Goal: Task Accomplishment & Management: Manage account settings

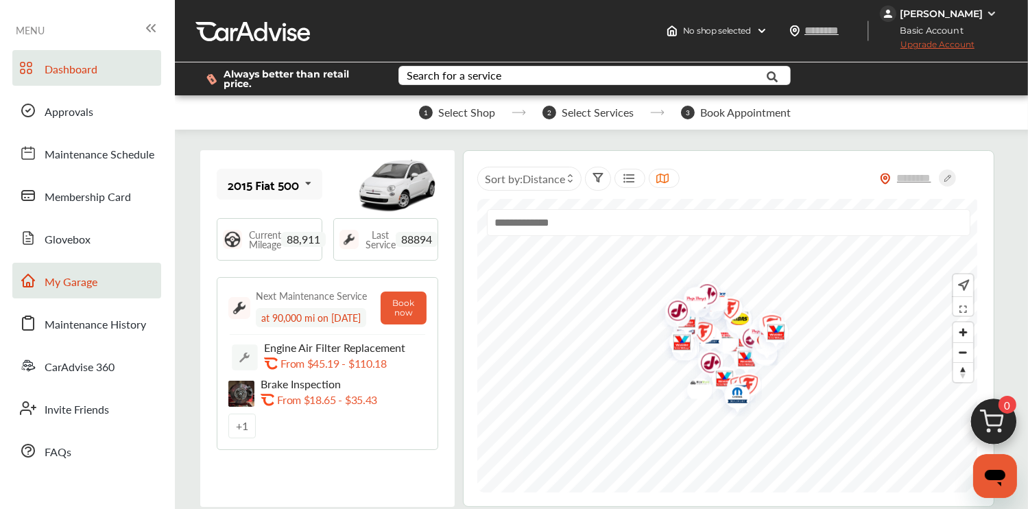
click at [45, 272] on link "My Garage" at bounding box center [86, 281] width 149 height 36
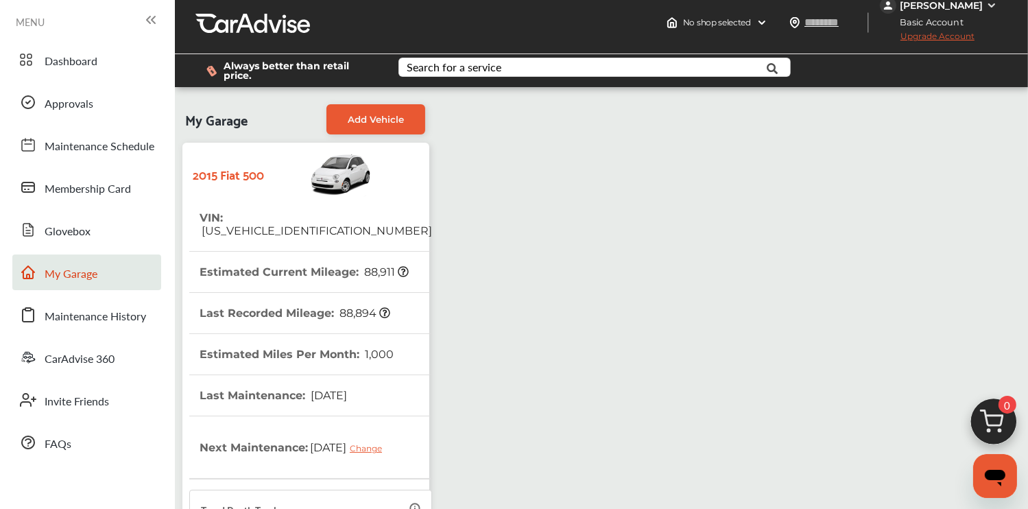
scroll to position [7, 0]
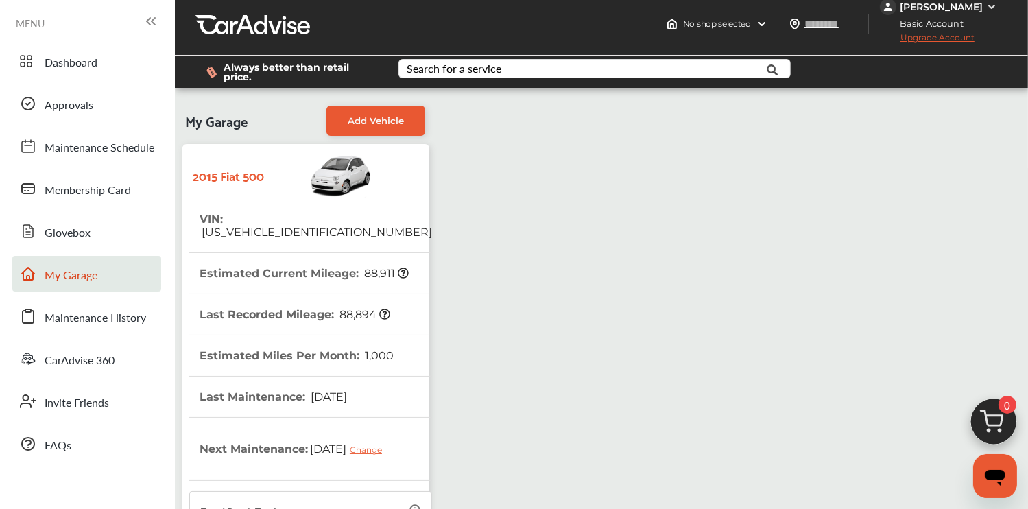
click at [246, 180] on strong "2015 Fiat 500" at bounding box center [228, 175] width 71 height 21
click at [357, 184] on img at bounding box center [318, 175] width 108 height 48
click at [114, 326] on span "Maintenance History" at bounding box center [96, 318] width 102 height 18
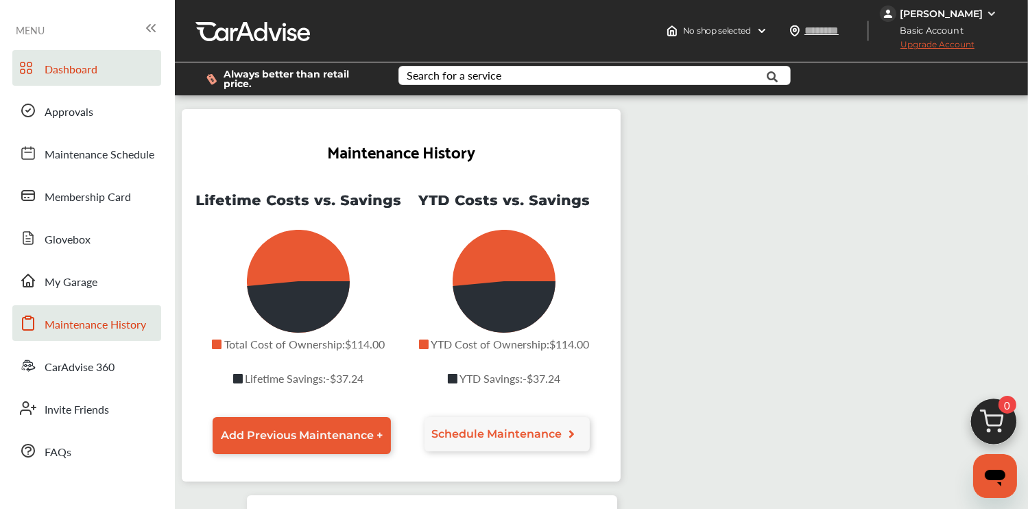
click at [63, 75] on span "Dashboard" at bounding box center [71, 70] width 53 height 18
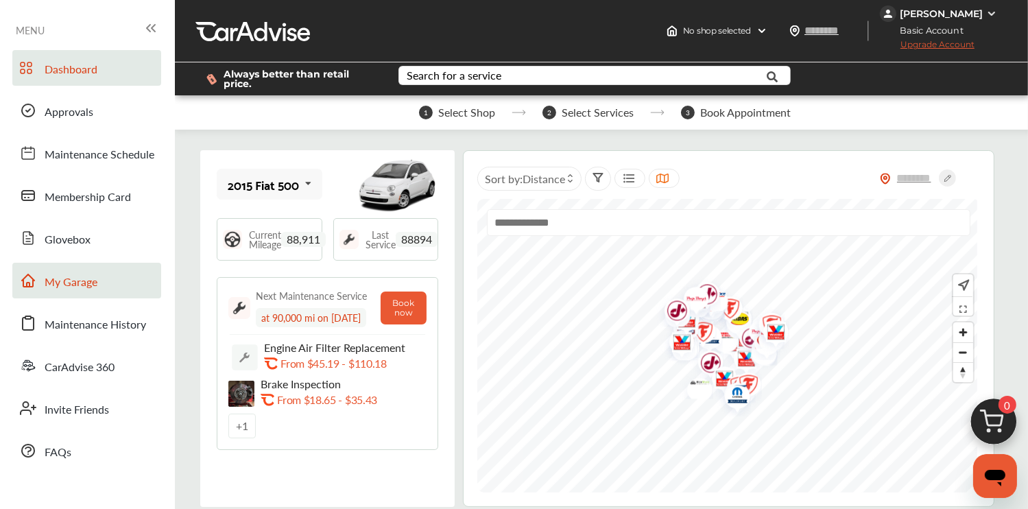
click at [99, 284] on link "My Garage" at bounding box center [86, 281] width 149 height 36
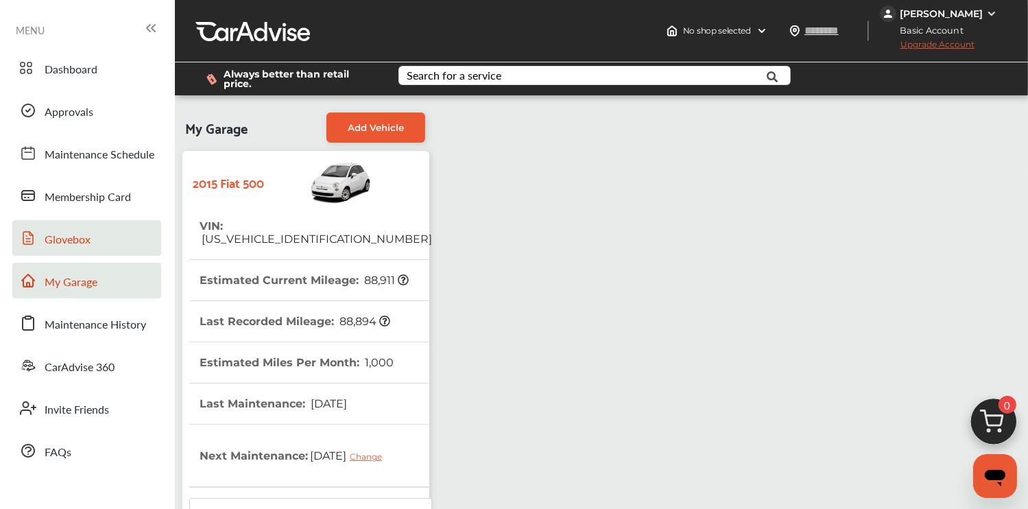
click at [91, 220] on link "Glovebox" at bounding box center [86, 238] width 149 height 36
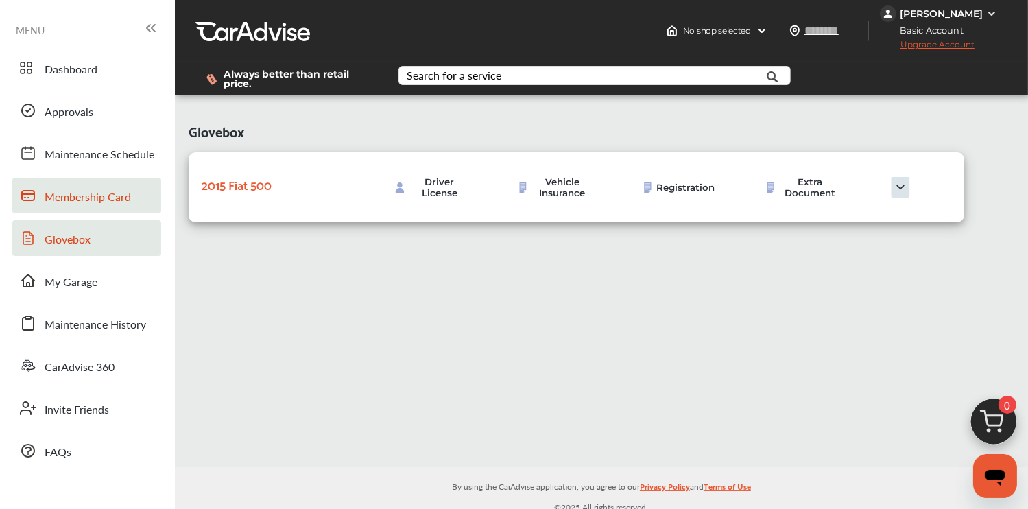
click at [83, 207] on link "Membership Card" at bounding box center [86, 196] width 149 height 36
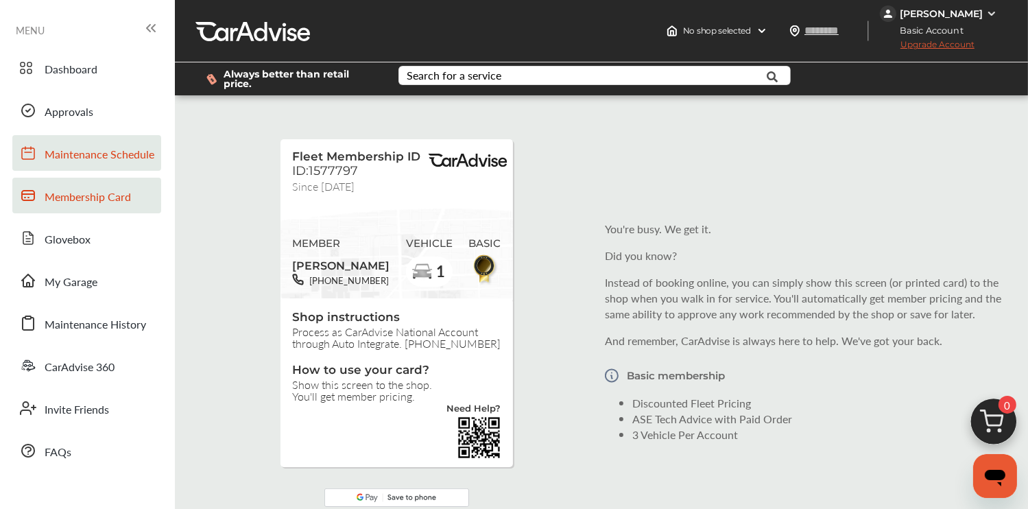
click at [69, 150] on span "Maintenance Schedule" at bounding box center [100, 155] width 110 height 18
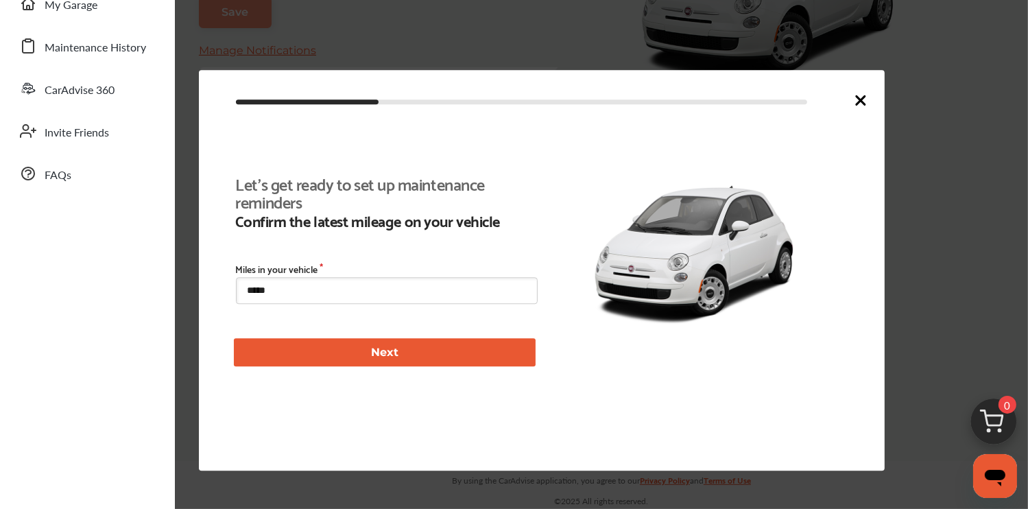
scroll to position [313, 0]
click at [84, 160] on link "FAQs" at bounding box center [86, 174] width 149 height 36
click at [333, 45] on div at bounding box center [514, 254] width 1028 height 509
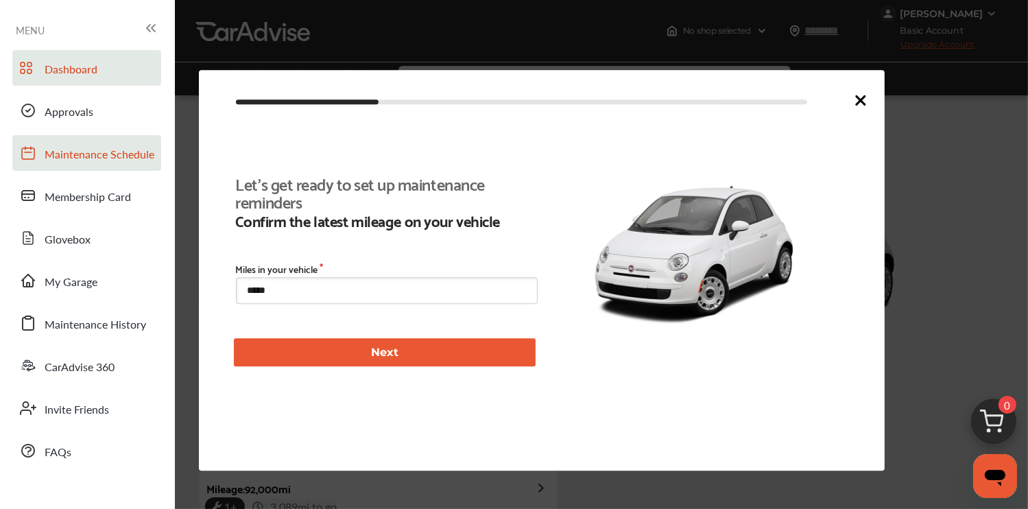
click at [148, 58] on link "Dashboard" at bounding box center [86, 68] width 149 height 36
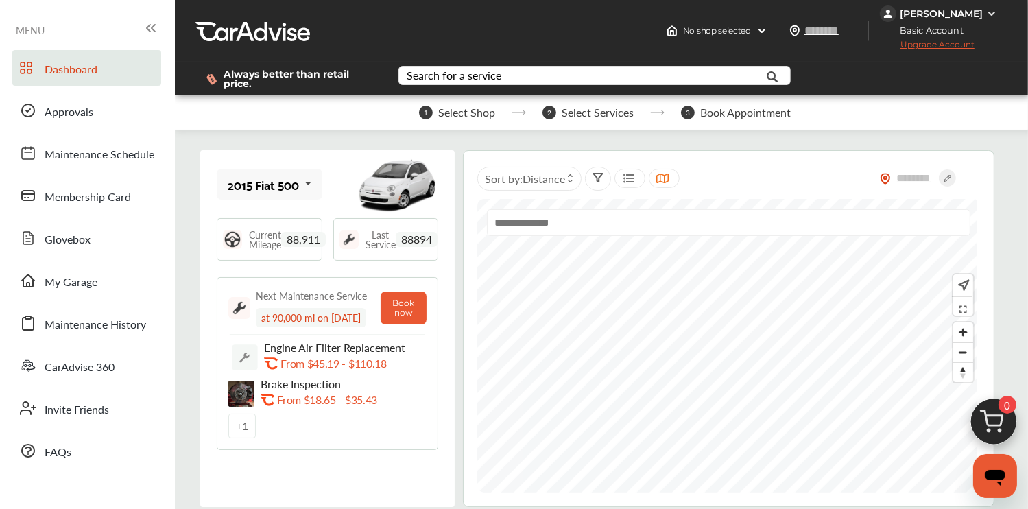
click at [974, 31] on span "Basic Account" at bounding box center [927, 30] width 93 height 14
click at [970, 16] on div "[PERSON_NAME]" at bounding box center [941, 14] width 83 height 12
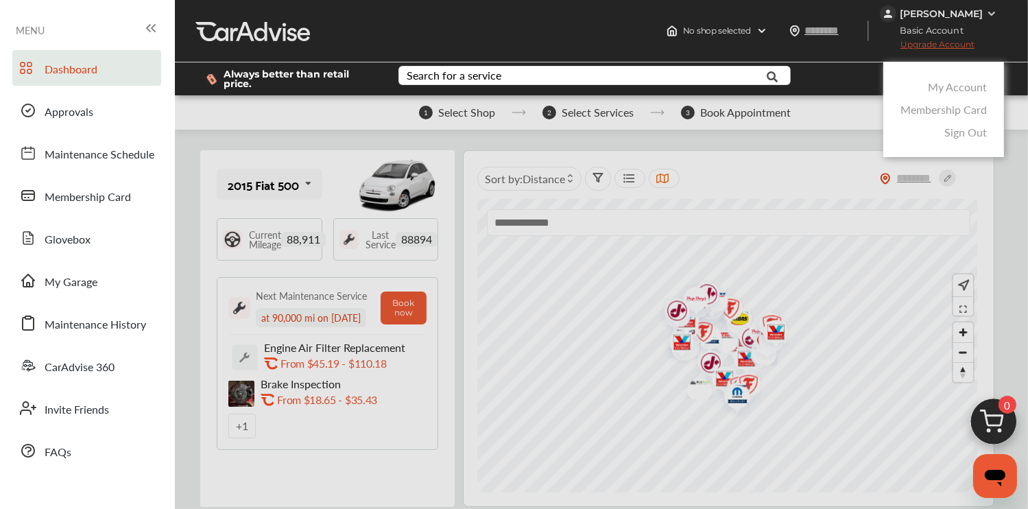
click at [948, 39] on div at bounding box center [514, 288] width 1028 height 577
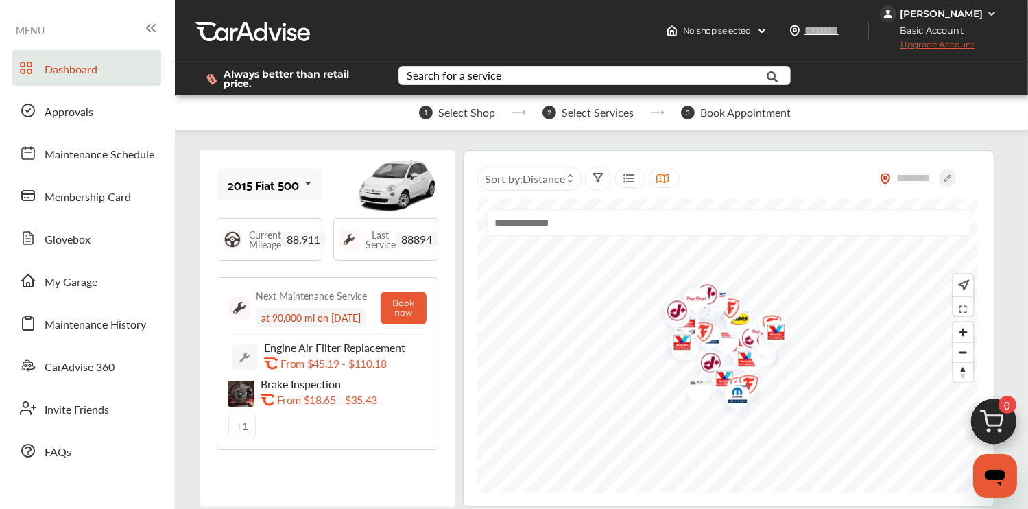
click at [941, 45] on span "Upgrade Account" at bounding box center [927, 47] width 95 height 17
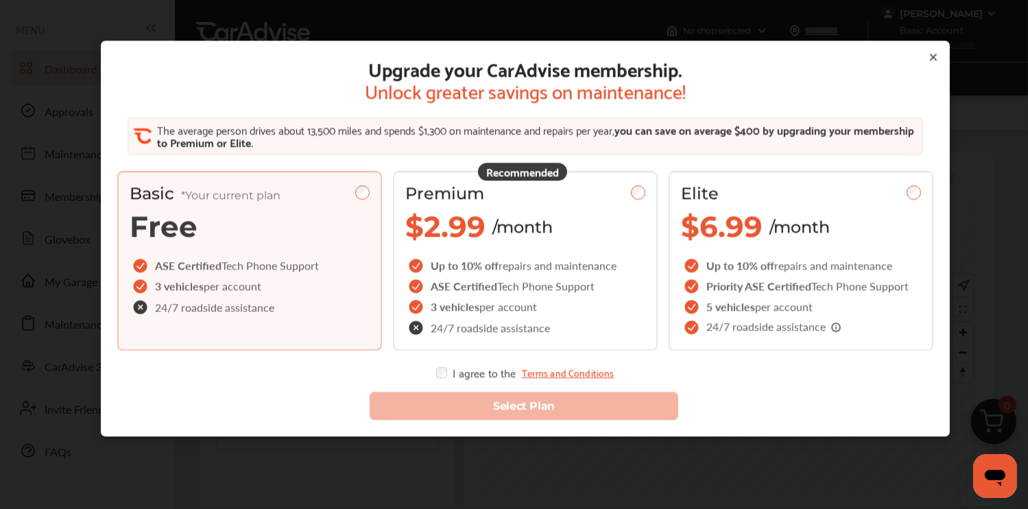
click at [974, 130] on div "Upgrade your CarAdvise membership. Unlock greater savings on maintenance! The a…" at bounding box center [525, 265] width 1050 height 531
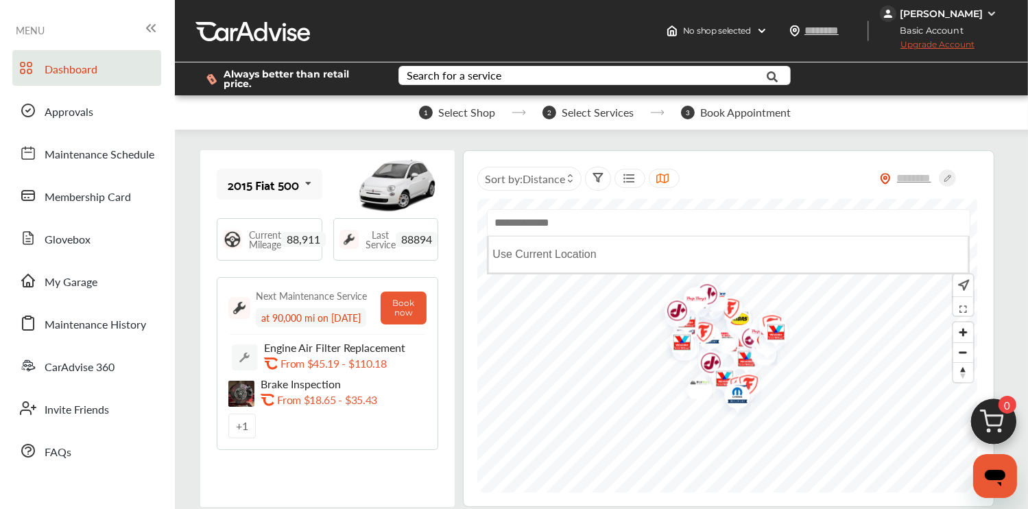
click at [660, 226] on input "text" at bounding box center [728, 222] width 483 height 27
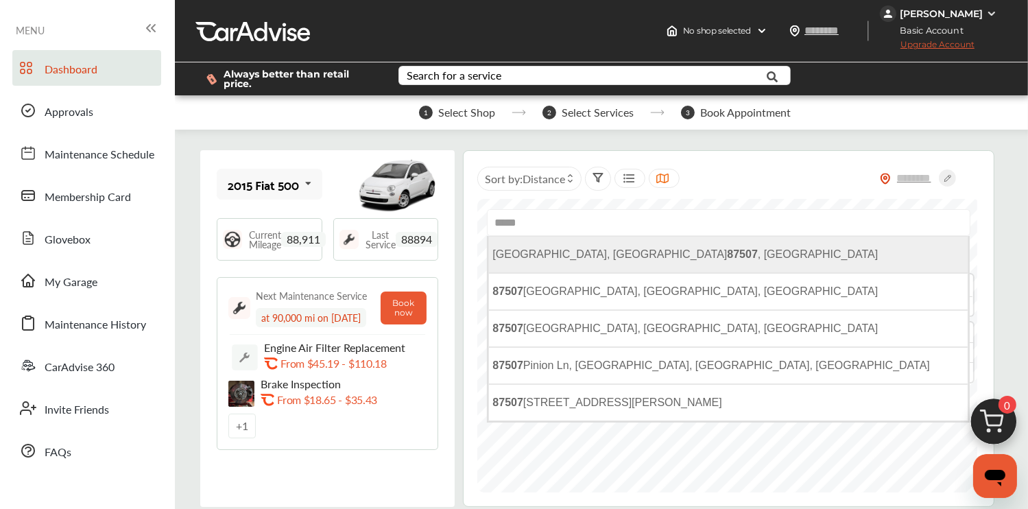
click at [636, 250] on li "[GEOGRAPHIC_DATA] , [GEOGRAPHIC_DATA]" at bounding box center [728, 254] width 480 height 37
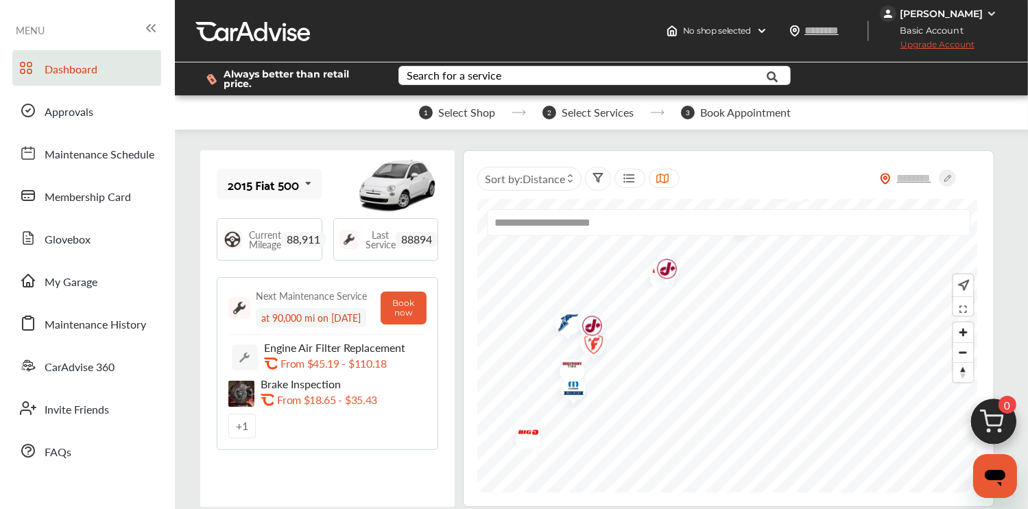
click at [573, 392] on img "Map marker" at bounding box center [569, 389] width 36 height 39
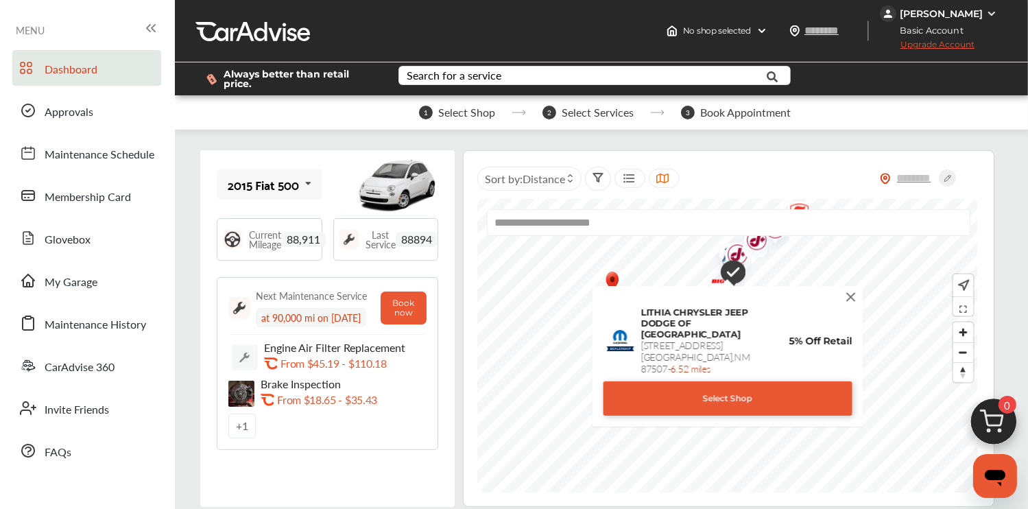
click at [850, 298] on img at bounding box center [850, 296] width 15 height 15
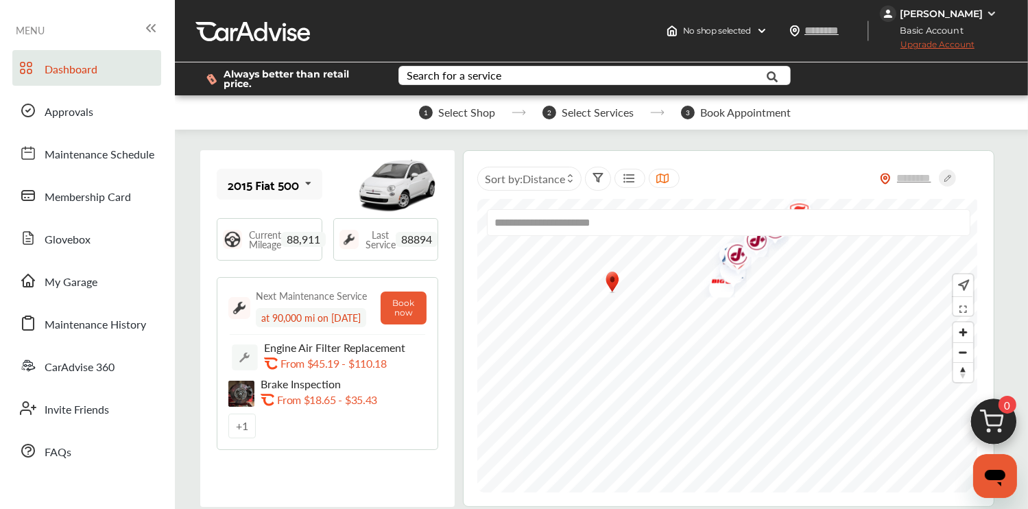
click at [722, 291] on img "Map marker" at bounding box center [729, 272] width 36 height 39
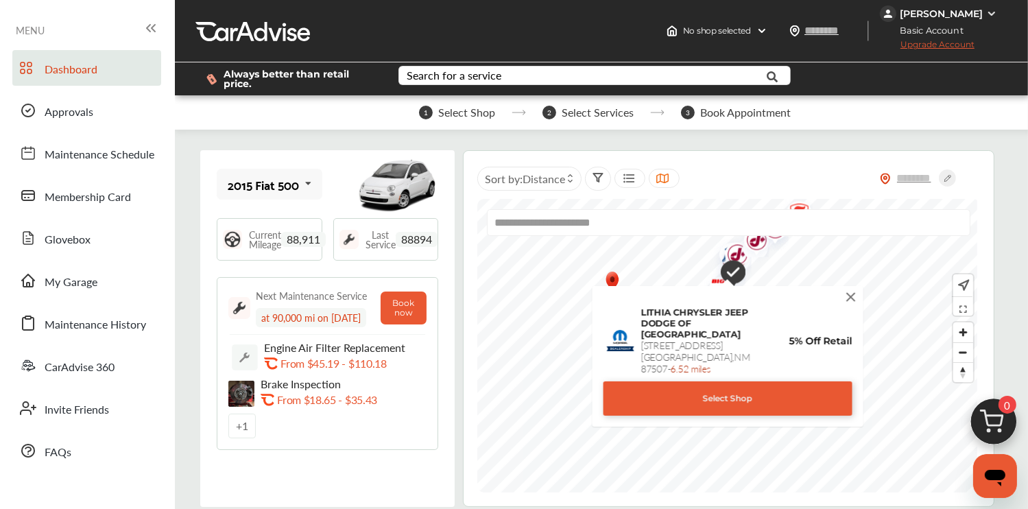
click at [746, 254] on div "Map marker" at bounding box center [728, 272] width 48 height 53
click at [743, 256] on img "Map marker" at bounding box center [728, 274] width 35 height 42
click at [743, 255] on img "Map marker" at bounding box center [728, 274] width 35 height 42
click at [754, 248] on img "Map marker" at bounding box center [770, 230] width 36 height 43
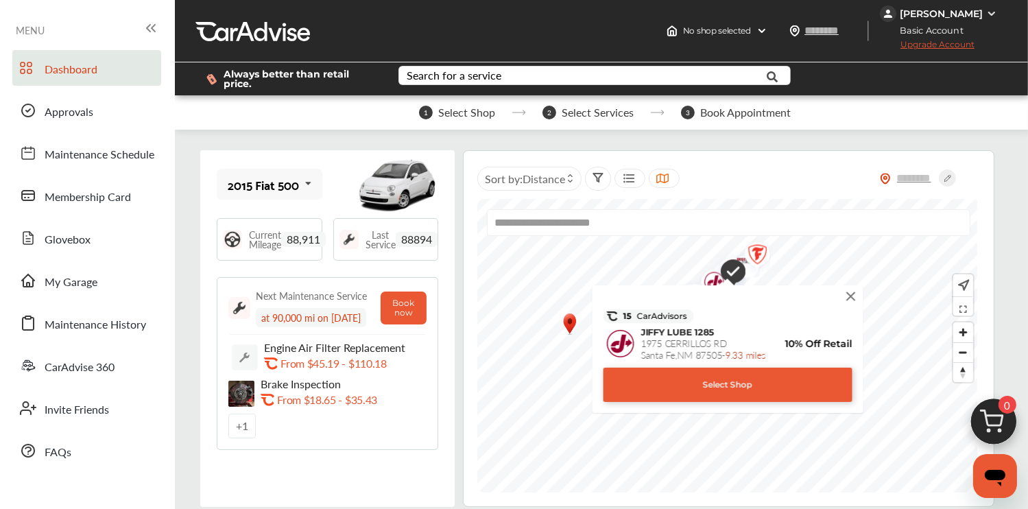
click at [759, 255] on img "Map marker" at bounding box center [753, 256] width 36 height 43
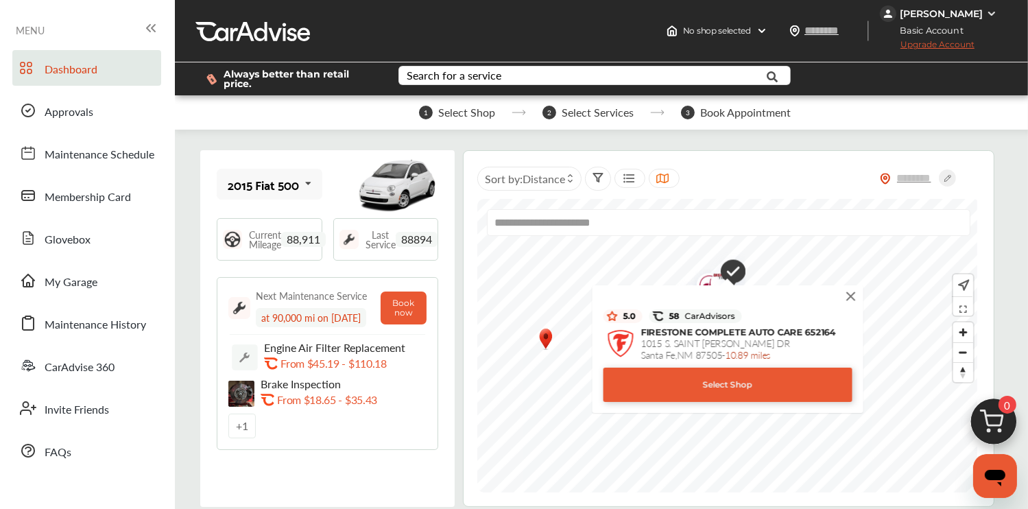
click at [850, 302] on img at bounding box center [850, 296] width 15 height 15
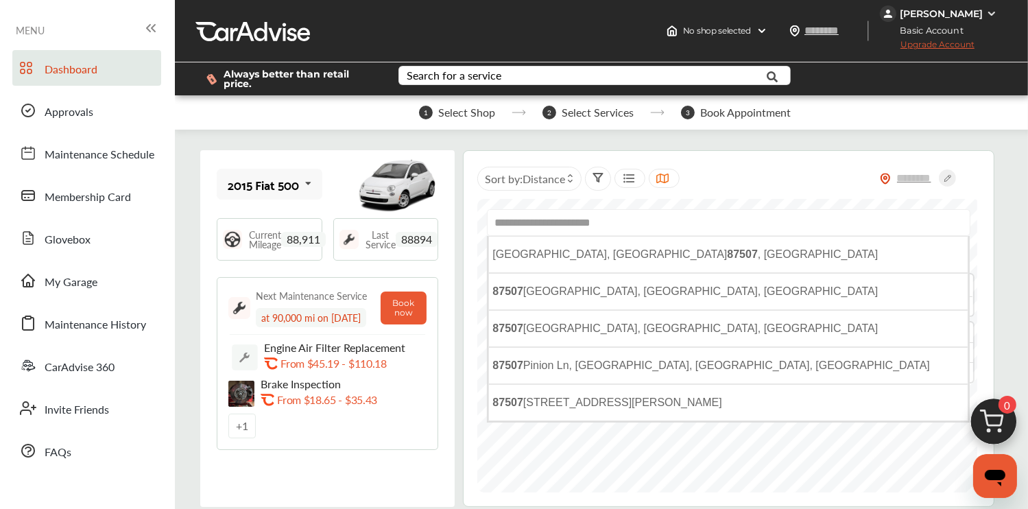
click at [598, 228] on input "**********" at bounding box center [728, 222] width 483 height 27
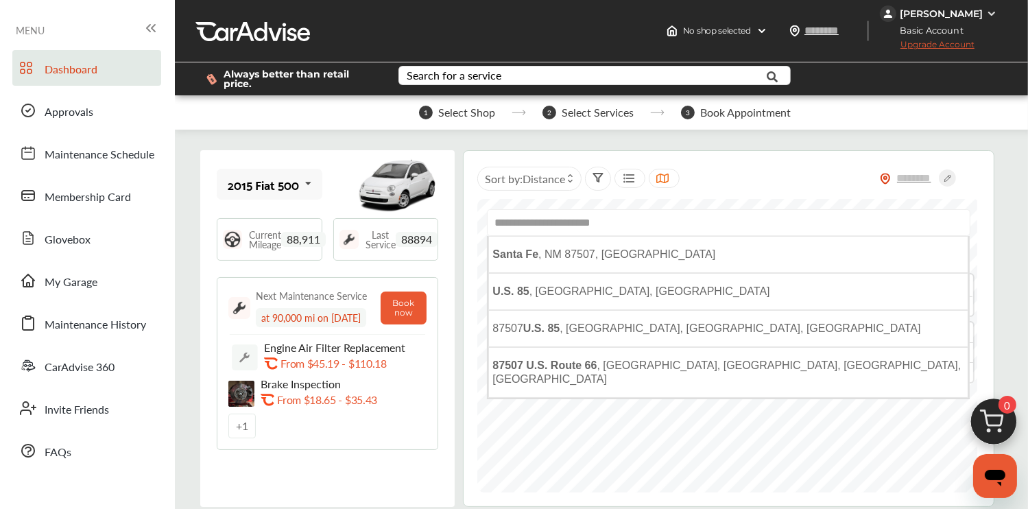
click at [598, 228] on input "**********" at bounding box center [728, 222] width 483 height 27
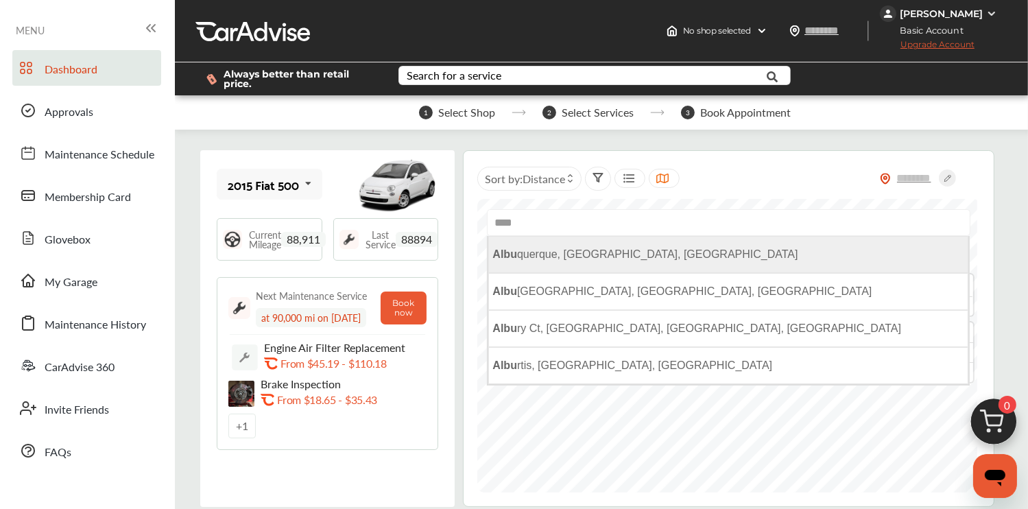
click at [562, 252] on span "Albu querque, [GEOGRAPHIC_DATA], [GEOGRAPHIC_DATA]" at bounding box center [644, 254] width 305 height 12
type input "**********"
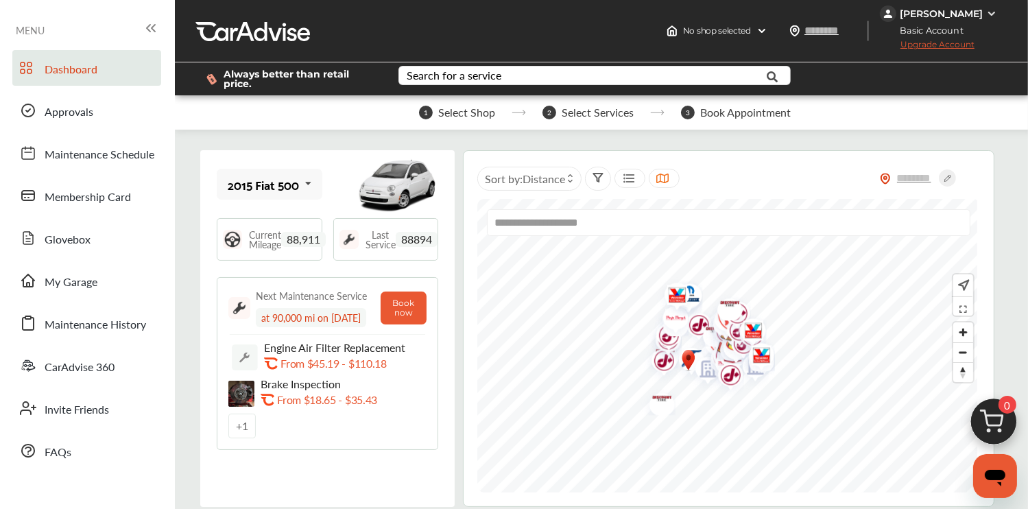
click at [672, 385] on img "Map marker" at bounding box center [657, 399] width 36 height 29
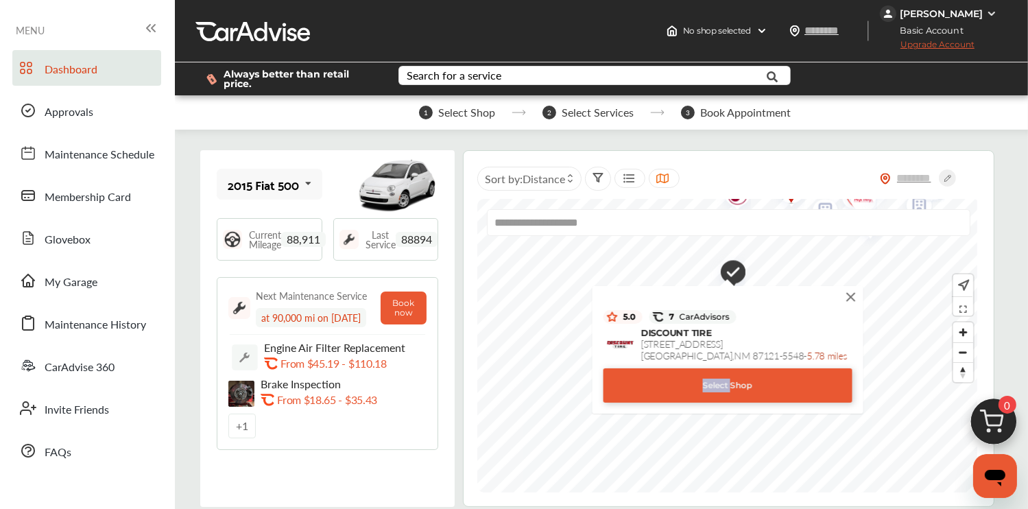
click at [672, 385] on div "Select Shop" at bounding box center [727, 385] width 249 height 34
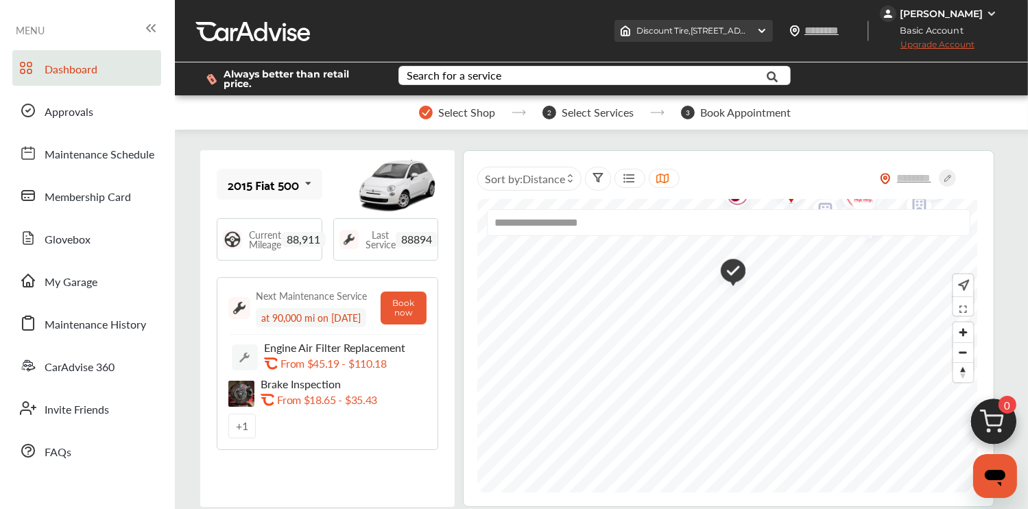
click at [735, 35] on span "Discount Tire , [STREET_ADDRESS]" at bounding box center [778, 30] width 285 height 10
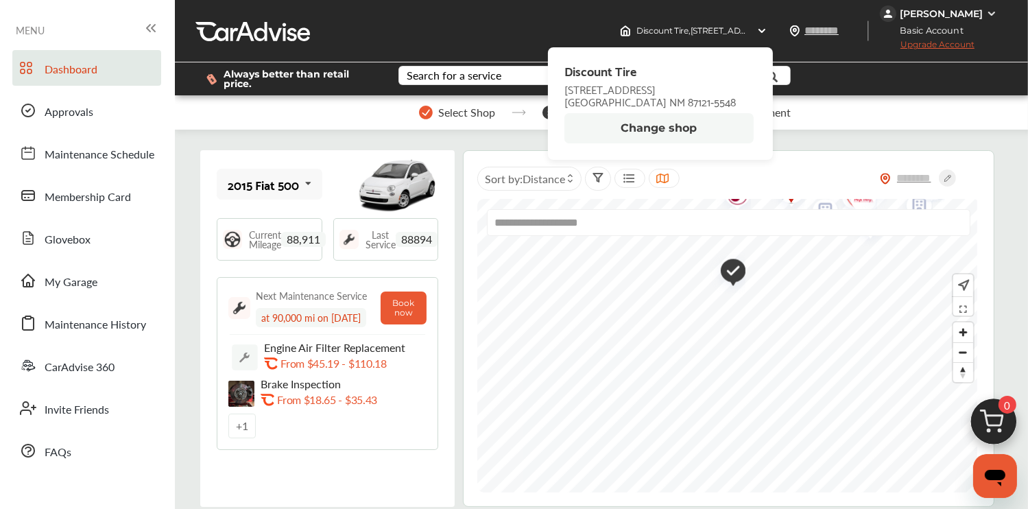
click at [667, 135] on button "Change shop" at bounding box center [658, 128] width 189 height 30
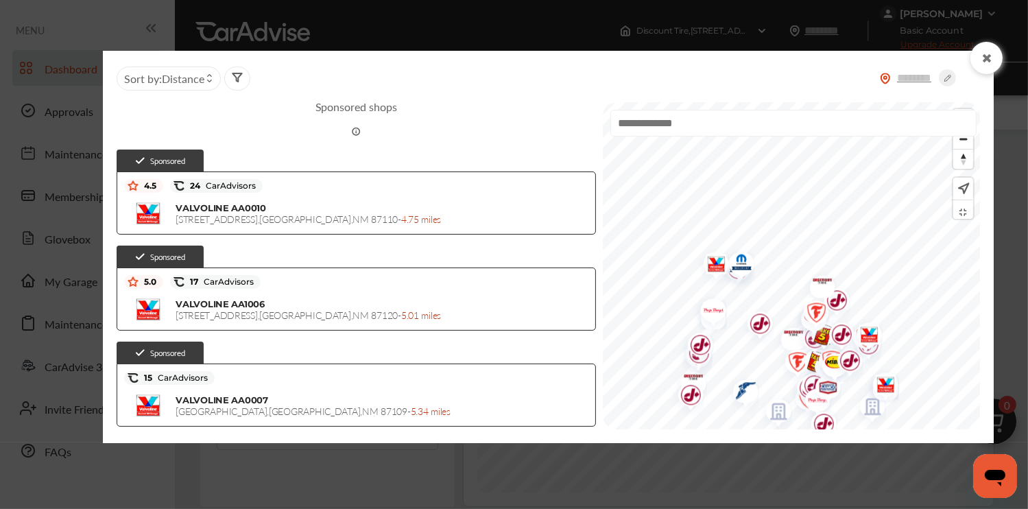
click at [729, 124] on input "text" at bounding box center [793, 123] width 366 height 27
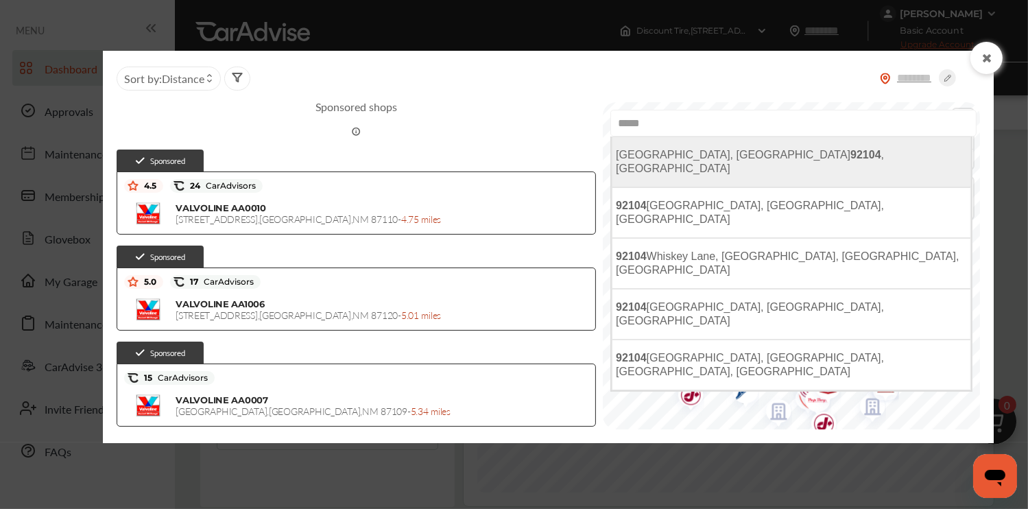
click at [701, 150] on span "[GEOGRAPHIC_DATA] , [GEOGRAPHIC_DATA]" at bounding box center [750, 161] width 268 height 25
type input "**********"
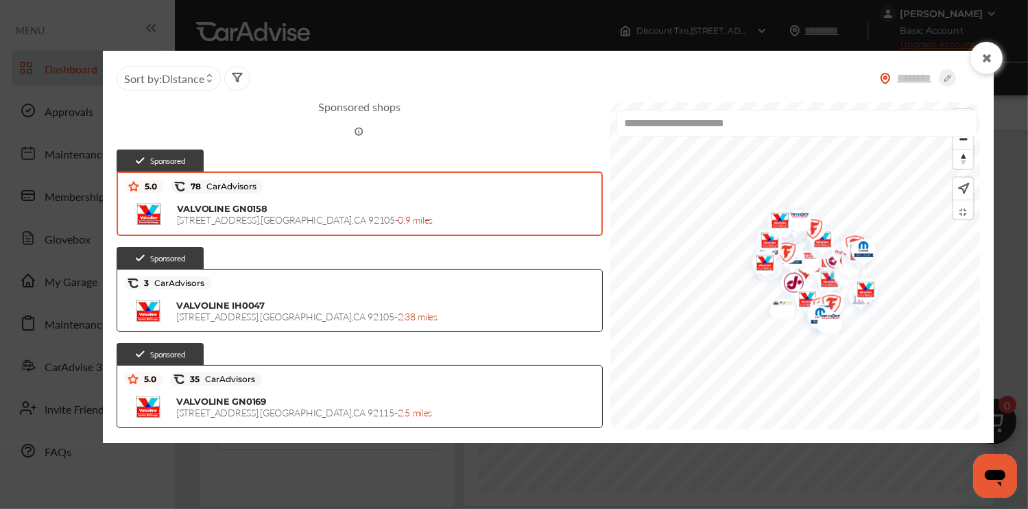
click at [461, 231] on div "5.0 78 CarAdvisors VALVOLINE GN0158 [STREET_ADDRESS] - 0.9 miles" at bounding box center [360, 203] width 486 height 64
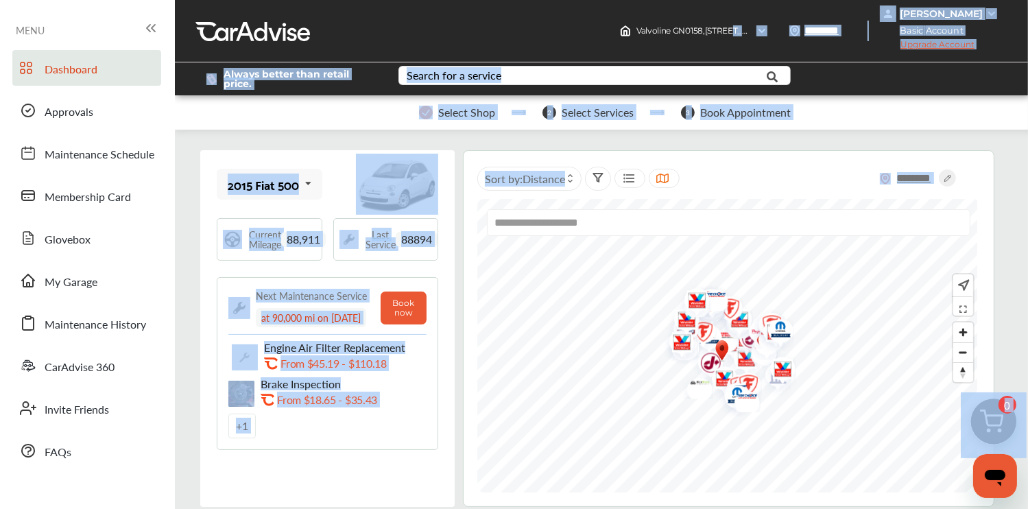
drag, startPoint x: 771, startPoint y: 160, endPoint x: 760, endPoint y: -76, distance: 236.2
click at [760, 0] on html "My Account Dashboard Approvals Maintenance Schedule Membership Card Glovebox My…" at bounding box center [514, 254] width 1028 height 509
